Goal: Information Seeking & Learning: Find specific fact

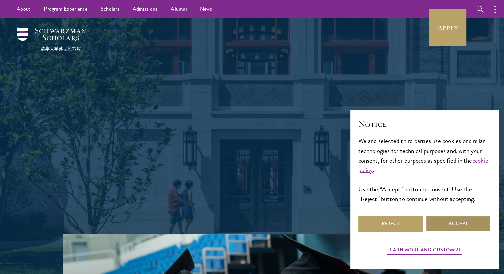
click at [443, 218] on button "Accept" at bounding box center [458, 223] width 65 height 16
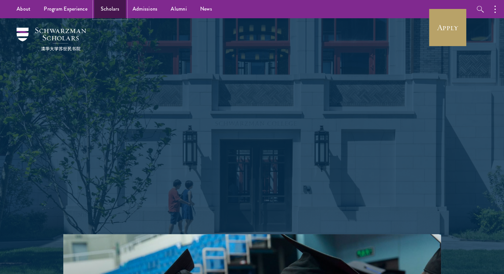
click at [115, 12] on link "Scholars" at bounding box center [110, 9] width 32 height 18
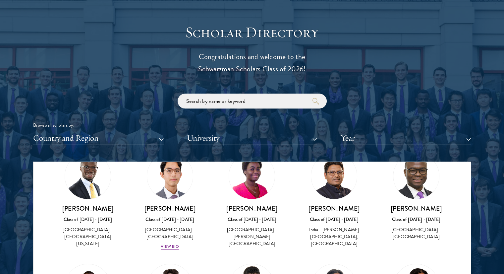
scroll to position [718, 0]
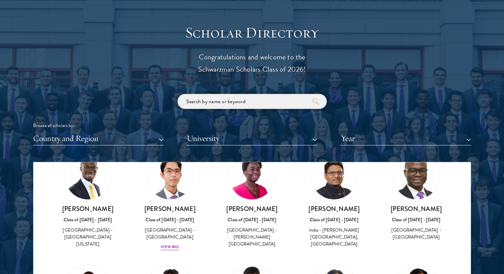
click at [210, 103] on input "search" at bounding box center [252, 101] width 149 height 15
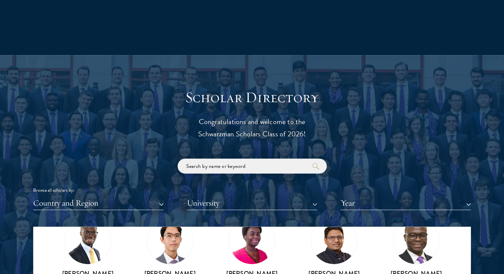
scroll to position [653, 0]
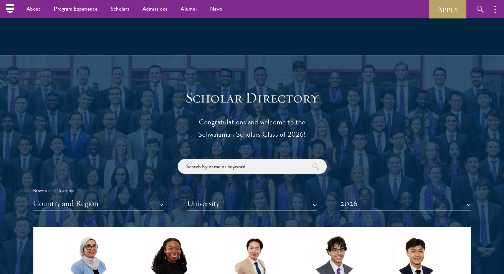
scroll to position [181, 0]
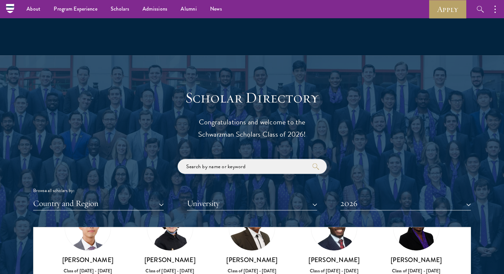
click at [237, 166] on input "search" at bounding box center [252, 166] width 149 height 15
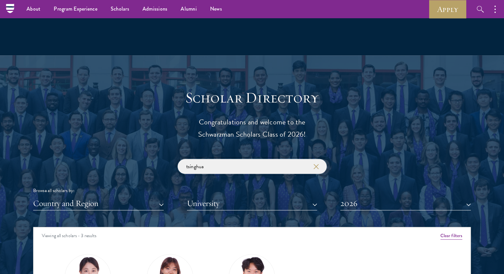
click button "submit" at bounding box center [0, 0] width 0 height 0
click at [215, 167] on input "tsinghua" at bounding box center [252, 166] width 149 height 15
type input "tsinghua"
click button "submit" at bounding box center [0, 0] width 0 height 0
click at [215, 167] on input "tsinghua" at bounding box center [252, 166] width 149 height 15
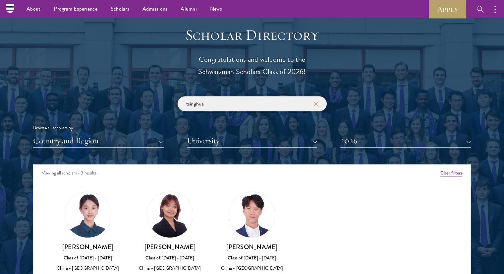
scroll to position [715, 0]
drag, startPoint x: 242, startPoint y: 100, endPoint x: 137, endPoint y: 114, distance: 106.5
click at [137, 114] on div "tsinghua Browse all scholars by: Country and Region All Countries and Regions […" at bounding box center [251, 121] width 437 height 51
